Goal: Find specific page/section: Find specific page/section

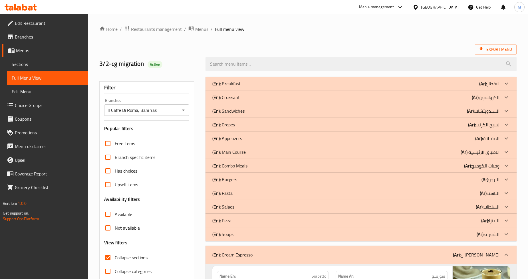
click at [226, 46] on div "Export Menu" at bounding box center [307, 49] width 417 height 11
click at [431, 9] on div "[GEOGRAPHIC_DATA]" at bounding box center [440, 7] width 38 height 6
click at [432, 9] on div "[GEOGRAPHIC_DATA]" at bounding box center [440, 7] width 38 height 6
click at [433, 7] on div "[GEOGRAPHIC_DATA]" at bounding box center [440, 7] width 38 height 6
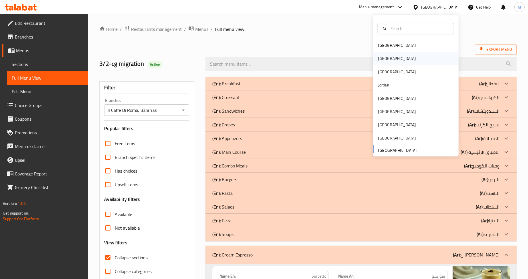
click at [386, 59] on div "[GEOGRAPHIC_DATA]" at bounding box center [396, 58] width 47 height 13
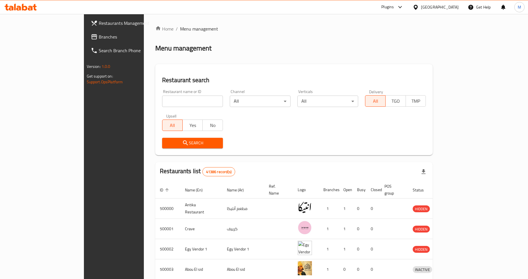
click at [255, 125] on div "Restaurant name or ID Restaurant name or ID Channel All ​ Verticals All ​ Deliv…" at bounding box center [294, 119] width 270 height 66
click at [99, 21] on span "Restaurants Management" at bounding box center [133, 23] width 69 height 7
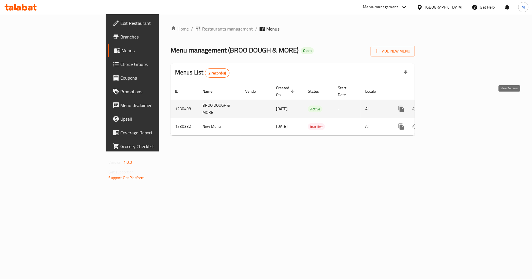
click at [445, 106] on icon "enhanced table" at bounding box center [442, 108] width 5 height 5
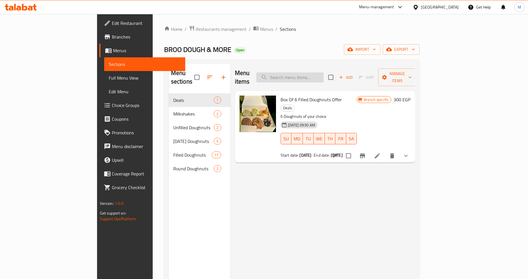
click at [319, 75] on input "search" at bounding box center [289, 77] width 67 height 10
paste input "12"
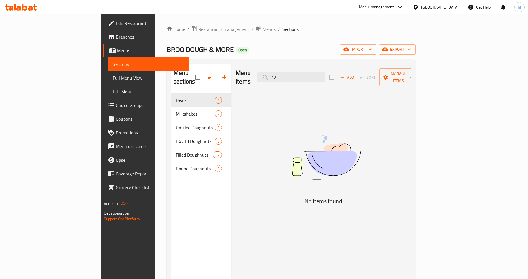
type input "1"
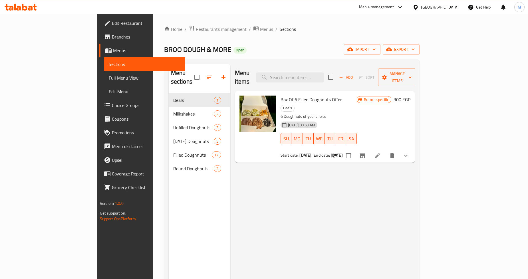
click at [275, 178] on div "Menu items Add Sort Manage items Box Of 6 Filled Doughnuts Offer Deals 6 Doughn…" at bounding box center [322, 203] width 185 height 279
click at [380, 153] on icon at bounding box center [376, 155] width 5 height 5
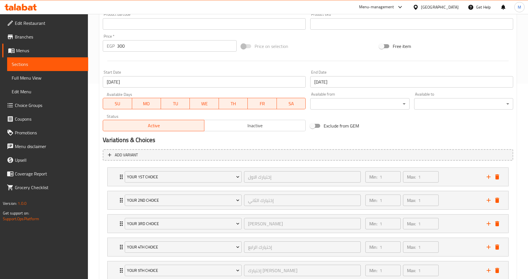
scroll to position [258, 0]
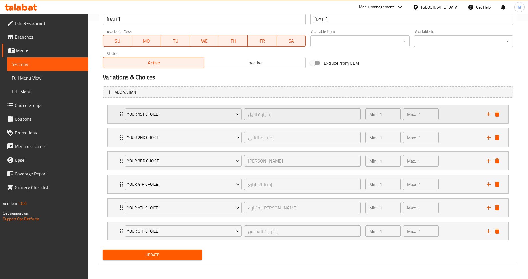
click at [111, 118] on div "Your 1st Choice إختيارك الاول ​ Min: 1 ​ Max: 1 ​" at bounding box center [308, 114] width 400 height 18
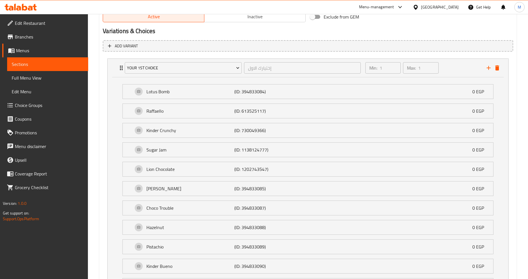
scroll to position [290, 0]
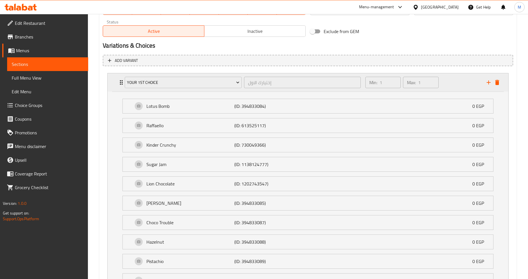
click at [112, 85] on div "Your 1st Choice إختيارك الاول ​ Min: 1 ​ Max: 1 ​" at bounding box center [308, 82] width 400 height 18
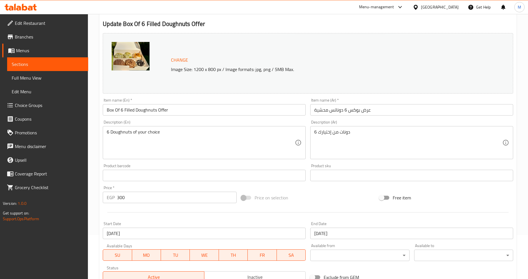
scroll to position [0, 0]
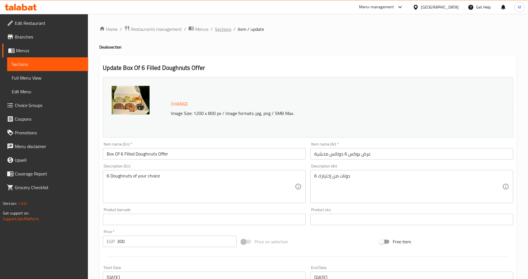
click at [218, 31] on span "Sections" at bounding box center [223, 29] width 16 height 7
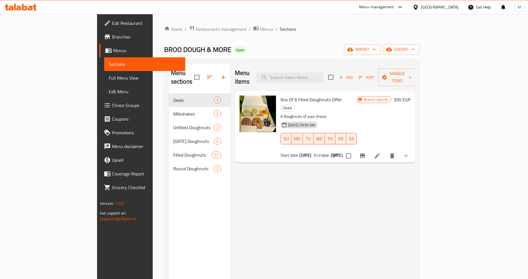
click at [237, 175] on div "Menu items Add Sort Manage items Box Of 6 Filled Doughnuts Offer Deals 6 Doughn…" at bounding box center [322, 203] width 185 height 279
click at [337, 175] on div "Menu items Add Sort Manage items Box Of 6 Filled Doughnuts Offer Deals 6 Doughn…" at bounding box center [322, 203] width 185 height 279
click at [305, 159] on div "Menu items Add Sort Manage items Box Of 6 Filled Doughnuts Offer Deals 6 Doughn…" at bounding box center [322, 203] width 185 height 279
click at [260, 175] on div "Menu items Add Sort Manage items Box Of 6 Filled Doughnuts Offer Deals 6 Doughn…" at bounding box center [322, 203] width 185 height 279
click at [331, 151] on b "31-12-2025" at bounding box center [337, 154] width 12 height 7
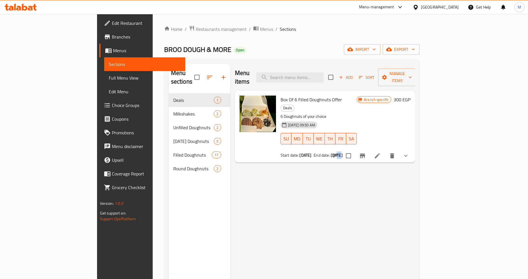
click at [331, 151] on b "31-12-2025" at bounding box center [337, 154] width 12 height 7
click at [284, 192] on div "Menu items Add Sort Manage items Box Of 6 Filled Doughnuts Offer Deals 6 Doughn…" at bounding box center [322, 203] width 185 height 279
click at [369, 149] on button "Branch-specific-item" at bounding box center [362, 156] width 14 height 14
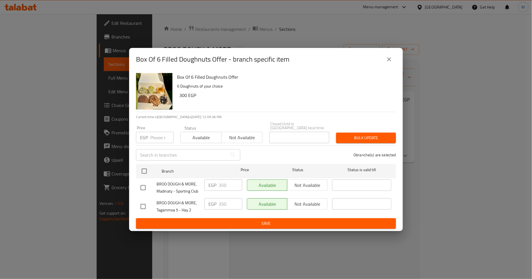
click at [391, 66] on button "close" at bounding box center [389, 59] width 14 height 14
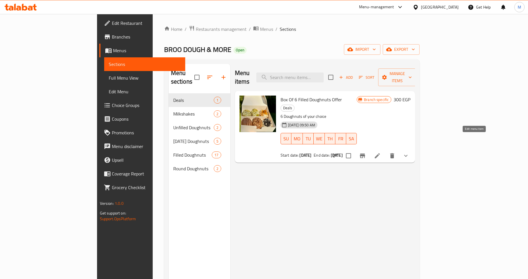
click at [380, 152] on icon at bounding box center [377, 155] width 7 height 7
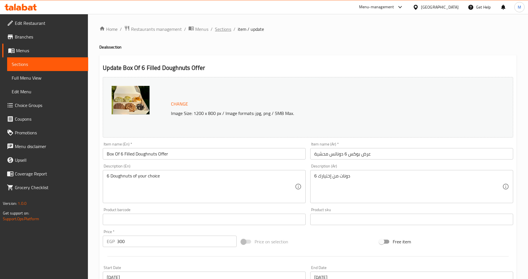
click at [219, 31] on span "Sections" at bounding box center [223, 29] width 16 height 7
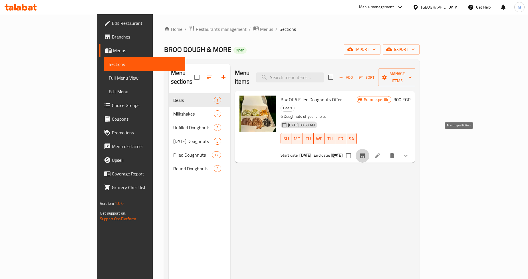
click at [365, 153] on icon "Branch-specific-item" at bounding box center [362, 155] width 5 height 5
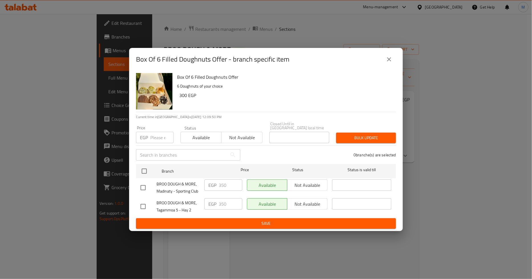
click at [392, 61] on icon "close" at bounding box center [389, 59] width 7 height 7
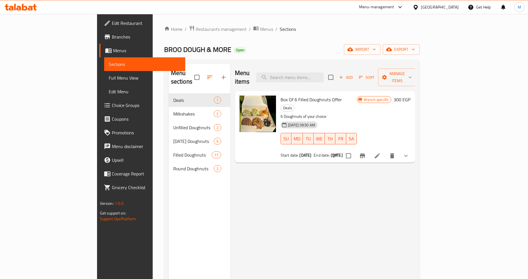
click at [112, 36] on span "Branches" at bounding box center [146, 36] width 69 height 7
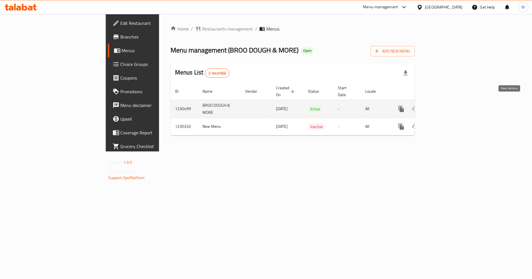
click at [446, 106] on icon "enhanced table" at bounding box center [442, 109] width 7 height 7
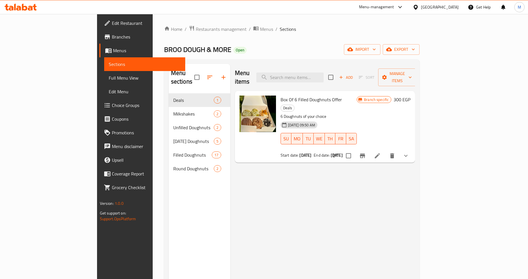
click at [412, 149] on button "show more" at bounding box center [406, 156] width 14 height 14
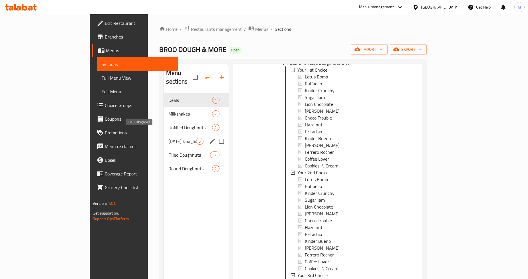
click at [168, 138] on span "[DATE] Doughnuts" at bounding box center [182, 141] width 28 height 7
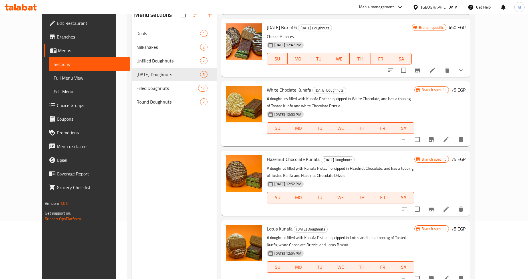
scroll to position [80, 0]
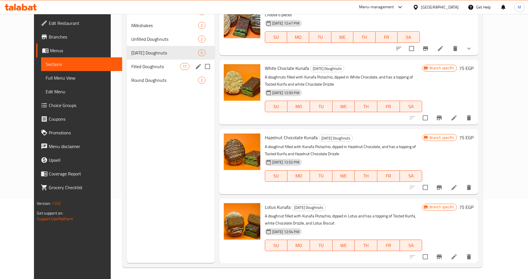
click at [157, 62] on div "Filled Doughnuts 17" at bounding box center [171, 67] width 88 height 14
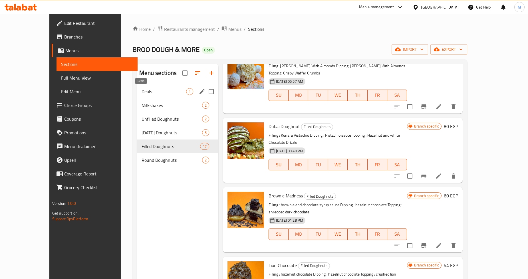
click at [152, 92] on span "Deals" at bounding box center [163, 91] width 44 height 7
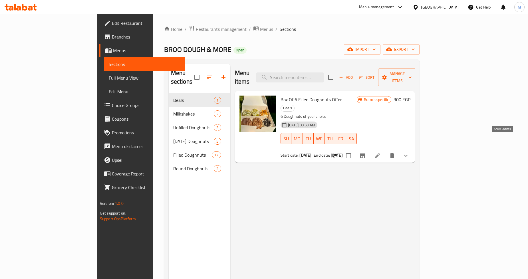
click at [409, 152] on icon "show more" at bounding box center [405, 155] width 7 height 7
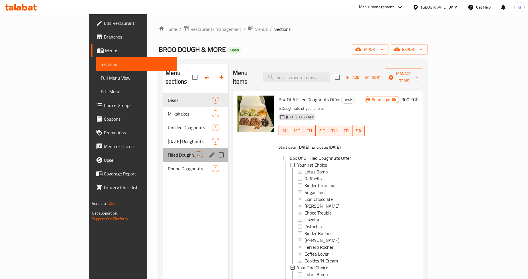
click at [163, 151] on div "Filled Doughnuts 17" at bounding box center [195, 155] width 65 height 14
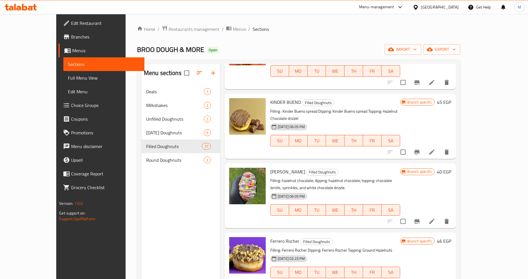
scroll to position [80, 0]
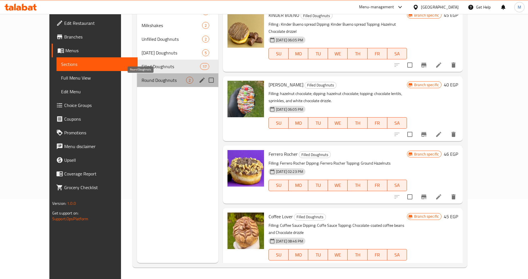
click at [166, 79] on span "Round Doughnuts" at bounding box center [163, 80] width 44 height 7
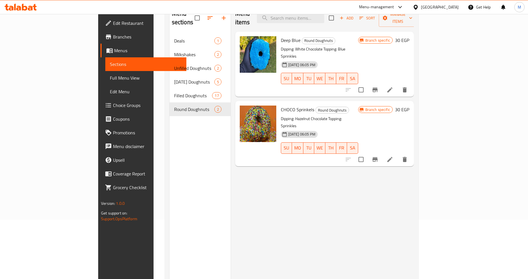
scroll to position [48, 0]
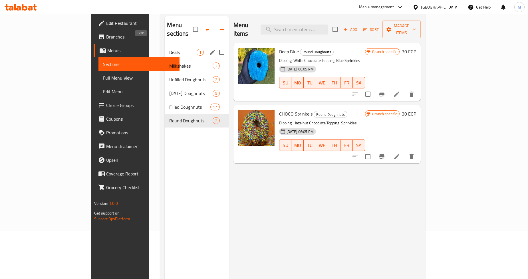
click at [169, 49] on span "Deals" at bounding box center [182, 52] width 27 height 7
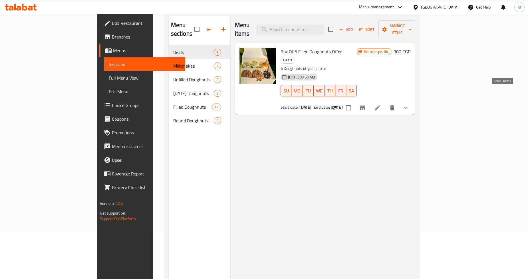
click at [409, 104] on icon "show more" at bounding box center [405, 107] width 7 height 7
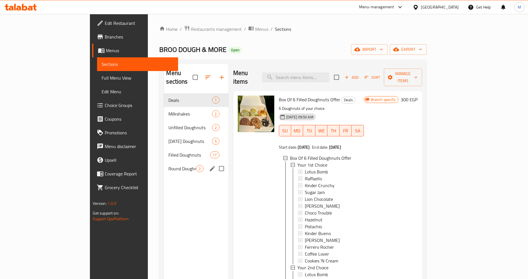
click at [164, 164] on div "Round Doughnuts 2" at bounding box center [196, 169] width 64 height 14
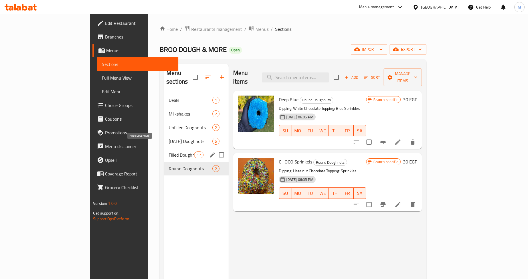
click at [169, 151] on span "Filled Doughnuts" at bounding box center [181, 154] width 25 height 7
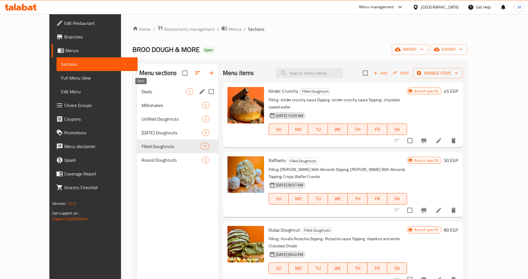
click at [161, 93] on span "Deals" at bounding box center [163, 91] width 44 height 7
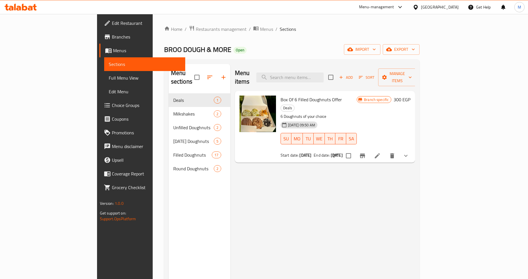
click at [415, 139] on div "Box Of 6 Filled Doughnuts Offer Deals 6 Doughnuts of your choice 15-07-2024 09:…" at bounding box center [325, 127] width 180 height 72
click at [412, 149] on button "show more" at bounding box center [406, 156] width 14 height 14
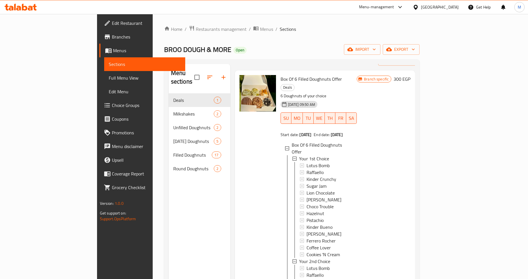
scroll to position [32, 0]
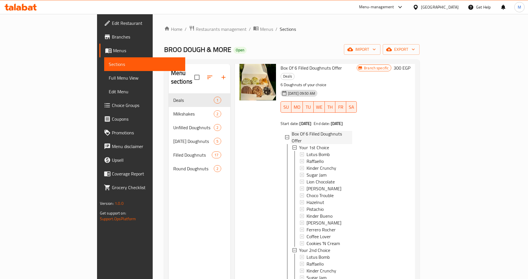
click at [285, 135] on icon at bounding box center [287, 137] width 4 height 4
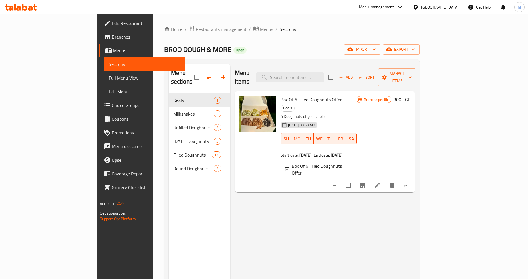
scroll to position [0, 0]
click at [243, 184] on div "Menu items Add Sort Manage items Box Of 6 Filled Doughnuts Offer Deals 6 Doughn…" at bounding box center [322, 203] width 185 height 279
click at [202, 50] on div "BROO DOUGH & MORE Open import export" at bounding box center [292, 49] width 256 height 11
click at [252, 181] on div "Menu items Add Sort Manage items Box Of 6 Filled Doughnuts Offer Deals 6 Doughn…" at bounding box center [322, 203] width 185 height 279
click at [378, 75] on div "Menu items Add Sort Manage items" at bounding box center [325, 77] width 180 height 27
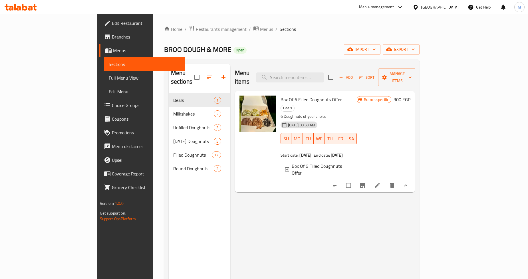
click at [389, 71] on div "Menu items Add Sort Manage items" at bounding box center [325, 77] width 180 height 27
drag, startPoint x: 171, startPoint y: 50, endPoint x: 188, endPoint y: 50, distance: 16.5
click at [188, 50] on div "BROO DOUGH & MORE Open import export" at bounding box center [292, 49] width 256 height 11
click at [207, 47] on div "BROO DOUGH & MORE Open import export" at bounding box center [292, 49] width 256 height 11
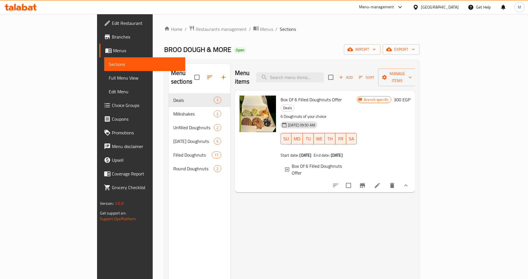
click at [246, 50] on div "BROO DOUGH & MORE Open import export" at bounding box center [292, 49] width 256 height 11
click at [286, 38] on div "Home / Restaurants management / Menus / Sections BROO DOUGH & MORE Open import …" at bounding box center [292, 186] width 256 height 322
click at [285, 167] on icon at bounding box center [287, 169] width 4 height 4
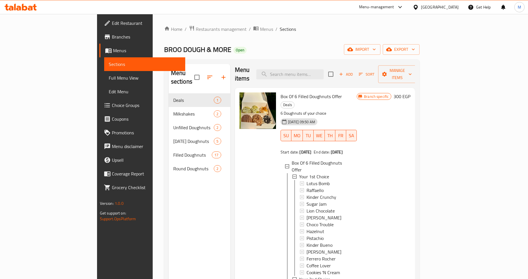
scroll to position [5, 0]
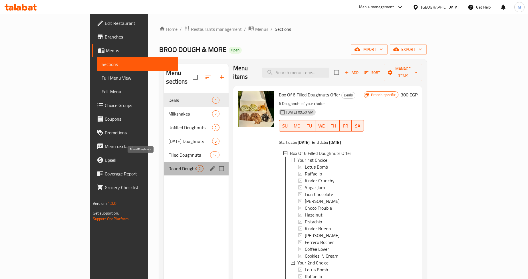
click at [168, 165] on span "Round Doughnuts" at bounding box center [182, 168] width 28 height 7
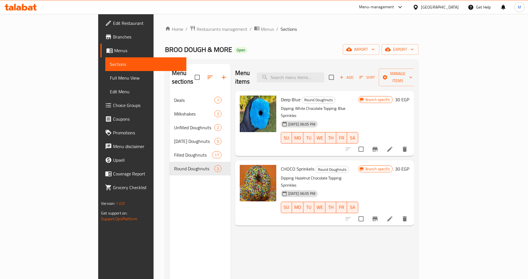
click at [281, 95] on span "Deep Blue" at bounding box center [291, 99] width 20 height 9
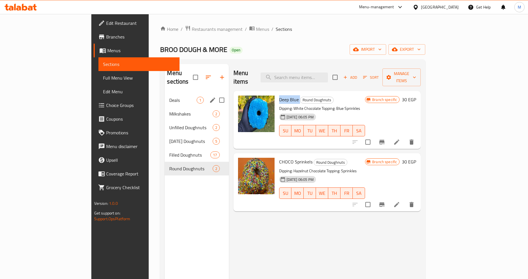
click at [169, 97] on span "Deals" at bounding box center [182, 100] width 27 height 7
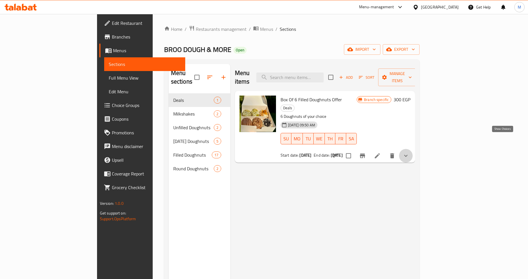
click at [407, 155] on icon "show more" at bounding box center [405, 156] width 3 height 2
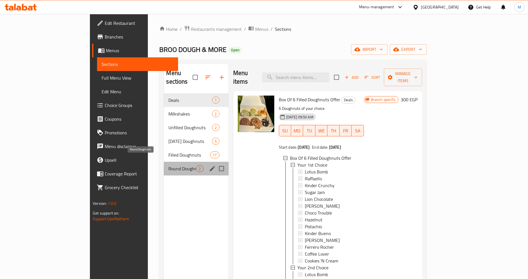
click at [168, 165] on span "Round Doughnuts" at bounding box center [182, 168] width 28 height 7
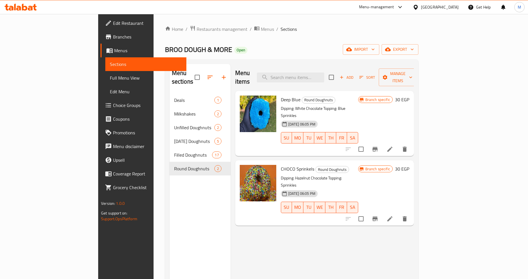
click at [281, 165] on span "CHOCO Sprinkels" at bounding box center [297, 169] width 33 height 9
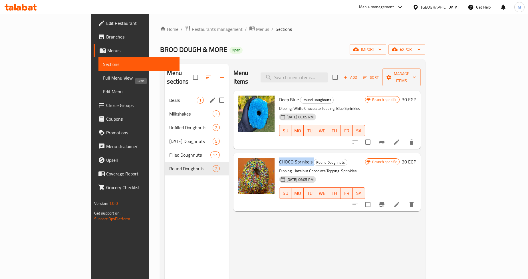
click at [169, 97] on span "Deals" at bounding box center [182, 100] width 27 height 7
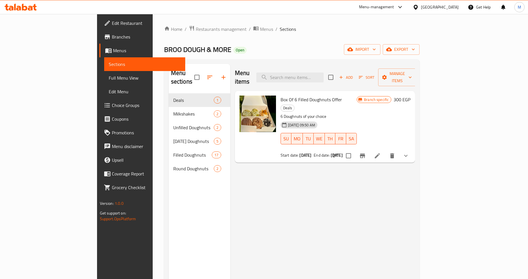
click at [311, 166] on div "Menu items Add Sort Manage items Box Of 6 Filled Doughnuts Offer Deals 6 Doughn…" at bounding box center [322, 203] width 185 height 279
click at [342, 187] on div "Menu items Add Sort Manage items Box Of 6 Filled Doughnuts Offer Deals 6 Doughn…" at bounding box center [322, 203] width 185 height 279
drag, startPoint x: 317, startPoint y: 139, endPoint x: 339, endPoint y: 138, distance: 22.2
click at [339, 152] on div "Start date: 05-01-2025 End date: 31-12-2025" at bounding box center [318, 155] width 76 height 6
click at [299, 151] on b "05-01-2025" at bounding box center [305, 154] width 12 height 7
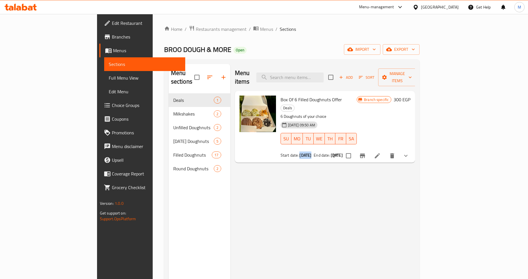
drag, startPoint x: 275, startPoint y: 138, endPoint x: 299, endPoint y: 139, distance: 24.5
click at [299, 152] on div "Start date: 05-01-2025 End date: 31-12-2025" at bounding box center [318, 155] width 76 height 6
click at [289, 155] on div "Menu items Add Sort Manage items Box Of 6 Filled Doughnuts Offer Deals 6 Doughn…" at bounding box center [322, 203] width 185 height 279
click at [383, 48] on div "BROO DOUGH & MORE Open import export" at bounding box center [292, 49] width 256 height 11
click at [403, 7] on icon at bounding box center [399, 7] width 7 height 7
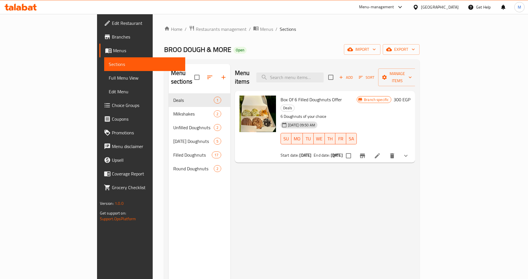
click at [309, 45] on div "BROO DOUGH & MORE Open import export" at bounding box center [292, 49] width 256 height 11
click at [235, 50] on div "BROO DOUGH & MORE Open import export" at bounding box center [292, 49] width 256 height 11
click at [263, 37] on div "Home / Restaurants management / Menus / Sections BROO DOUGH & MORE Open import …" at bounding box center [292, 186] width 256 height 322
click at [407, 155] on icon "show more" at bounding box center [405, 156] width 3 height 2
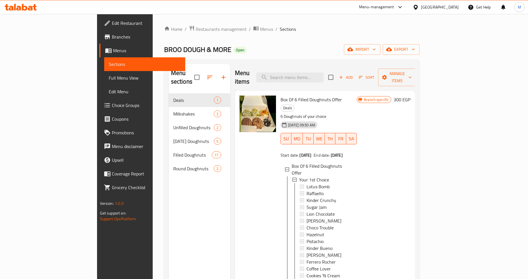
click at [112, 38] on span "Branches" at bounding box center [146, 36] width 69 height 7
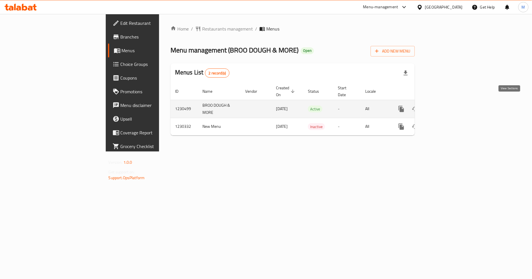
click at [446, 106] on icon "enhanced table" at bounding box center [442, 109] width 7 height 7
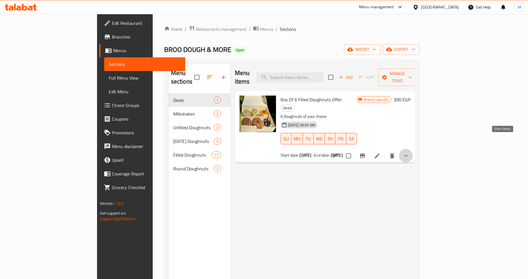
click at [409, 152] on icon "show more" at bounding box center [405, 155] width 7 height 7
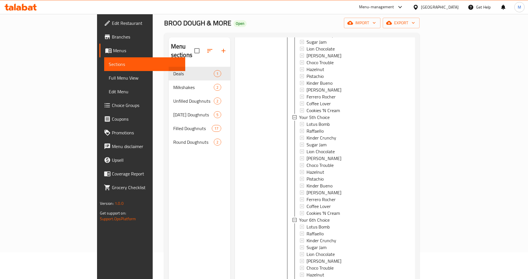
scroll to position [80, 0]
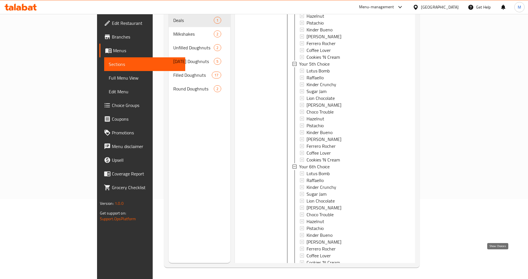
click at [409, 272] on icon "show more" at bounding box center [405, 275] width 7 height 7
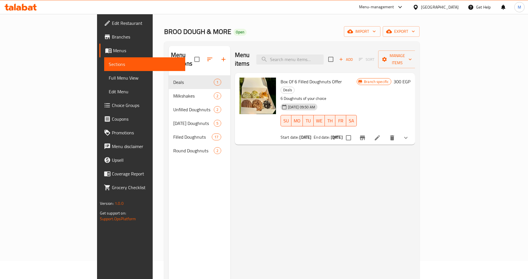
scroll to position [16, 0]
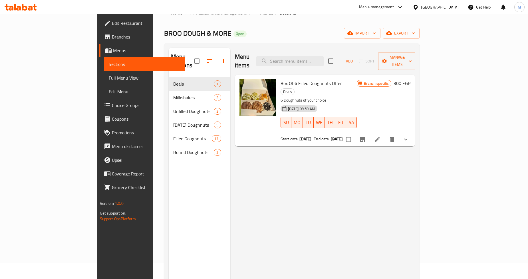
click at [268, 163] on div "Menu items Add Sort Manage items Box Of 6 Filled Doughnuts Offer Deals 6 Doughn…" at bounding box center [322, 187] width 185 height 279
click at [112, 102] on span "Choice Groups" at bounding box center [146, 105] width 69 height 7
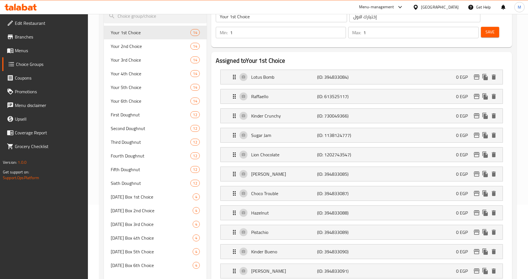
scroll to position [63, 0]
